Goal: Transaction & Acquisition: Purchase product/service

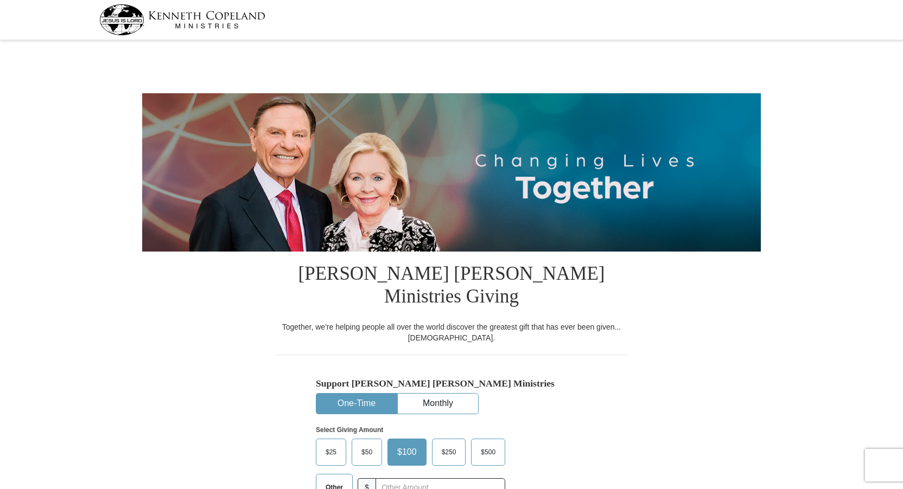
select select "CA"
click at [367, 444] on span "$50" at bounding box center [367, 452] width 22 height 16
click at [596, 400] on div "Support [PERSON_NAME] [PERSON_NAME] Ministries One-Time Monthly Select Giving A…" at bounding box center [451, 432] width 353 height 155
click at [367, 444] on span "$50" at bounding box center [367, 452] width 22 height 16
click at [0, 0] on input "$50" at bounding box center [0, 0] width 0 height 0
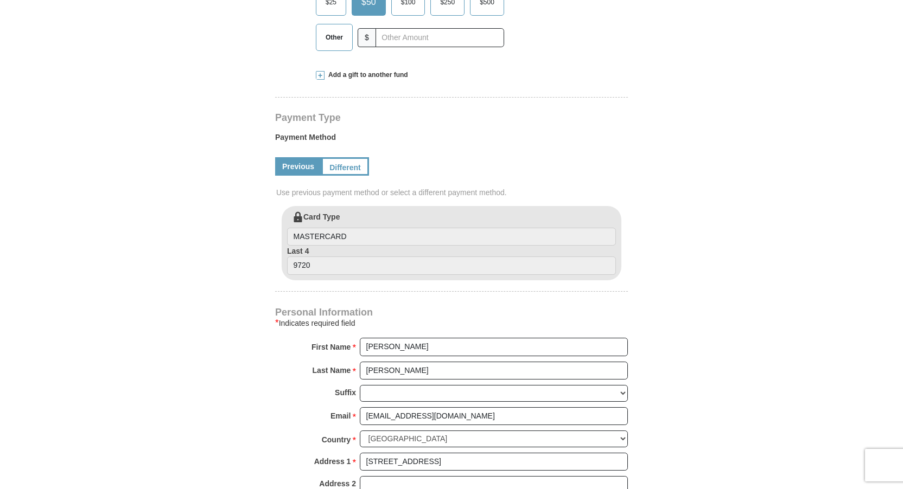
scroll to position [462, 0]
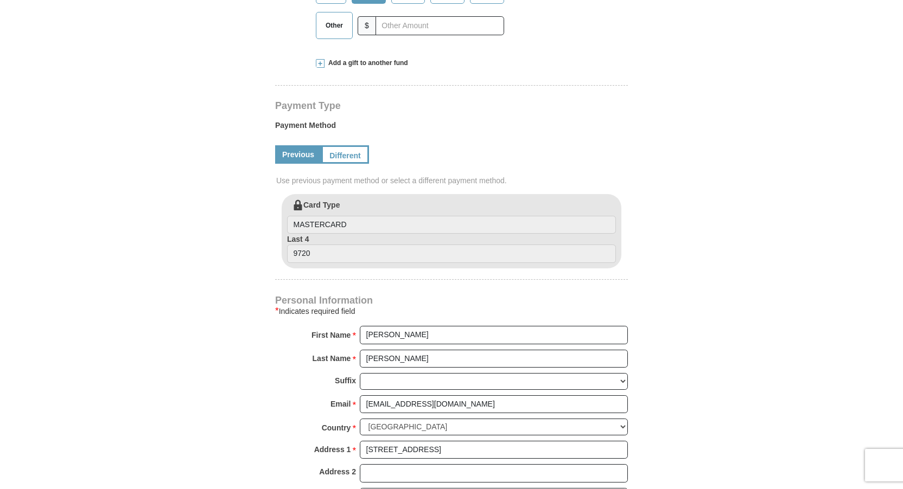
drag, startPoint x: 902, startPoint y: 142, endPoint x: 901, endPoint y: 132, distance: 9.9
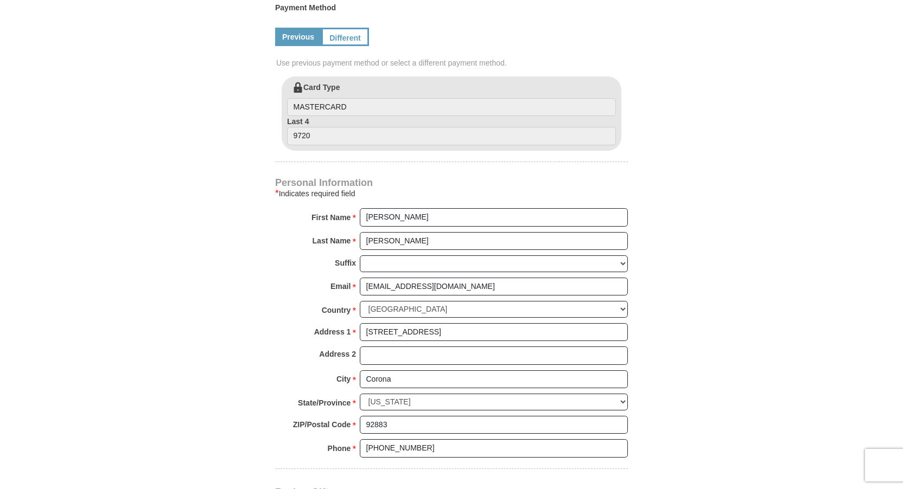
scroll to position [791, 0]
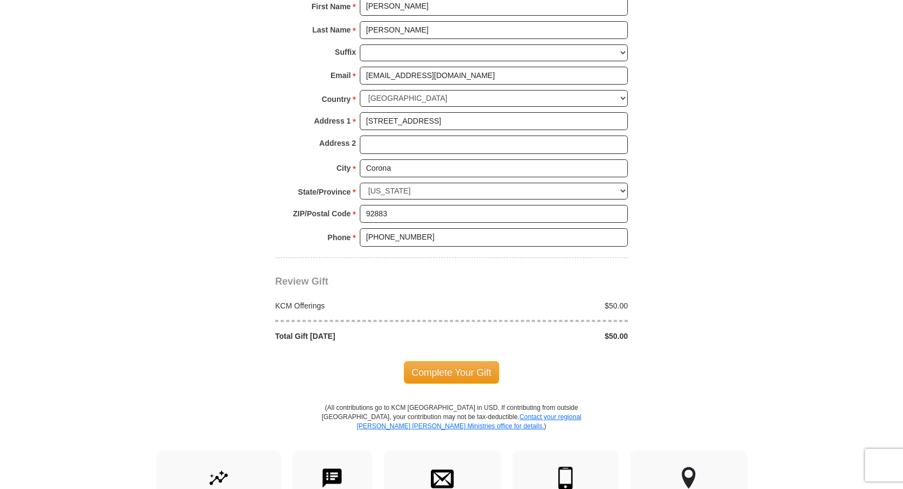
click at [895, 298] on body "[PERSON_NAME] [PERSON_NAME] Ministries Giving Together, we're helping people al…" at bounding box center [451, 182] width 903 height 1946
drag, startPoint x: 895, startPoint y: 298, endPoint x: 898, endPoint y: 276, distance: 23.0
click at [898, 277] on body "[PERSON_NAME] [PERSON_NAME] Ministries Giving Together, we're helping people al…" at bounding box center [451, 182] width 903 height 1946
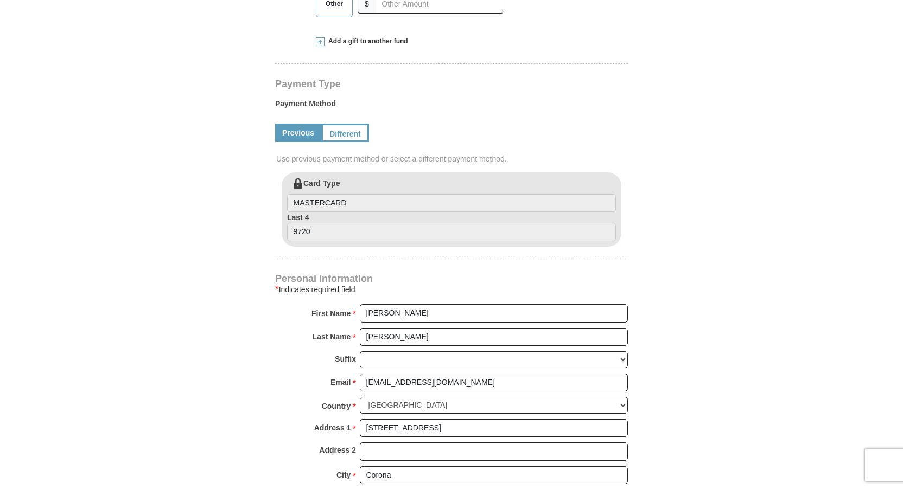
scroll to position [465, 0]
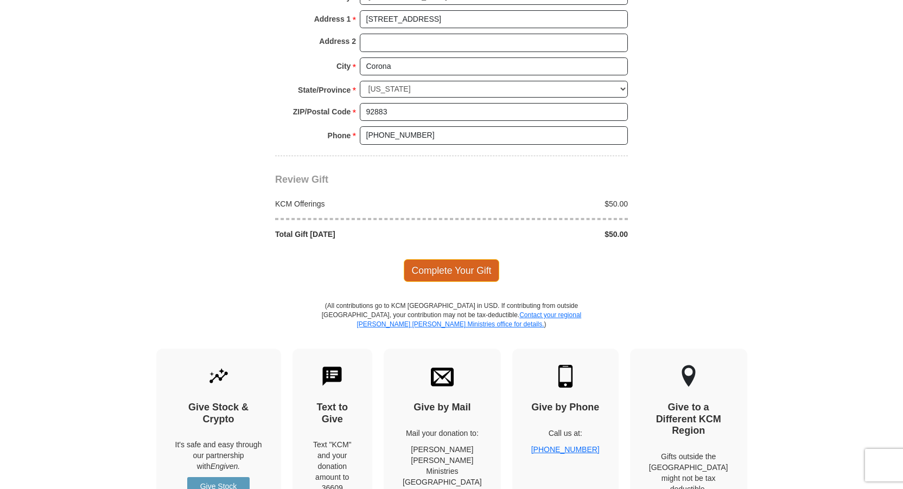
click at [462, 259] on span "Complete Your Gift" at bounding box center [452, 270] width 96 height 23
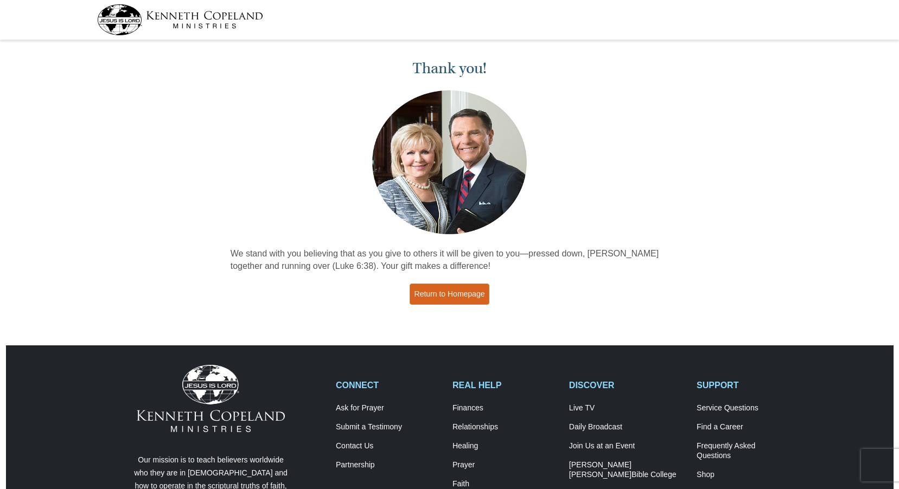
click at [463, 297] on link "Return to Homepage" at bounding box center [450, 294] width 80 height 21
